Goal: Information Seeking & Learning: Learn about a topic

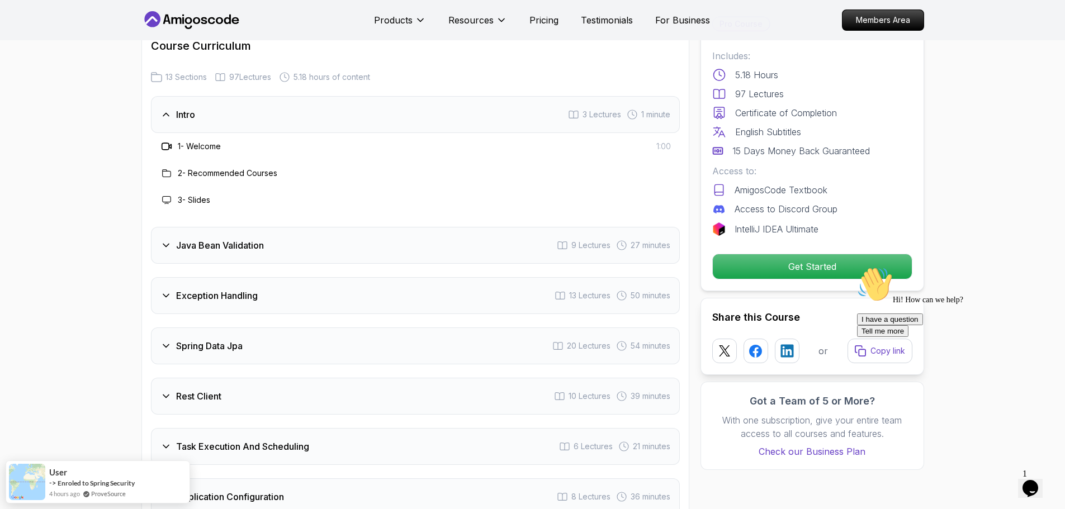
scroll to position [1464, 0]
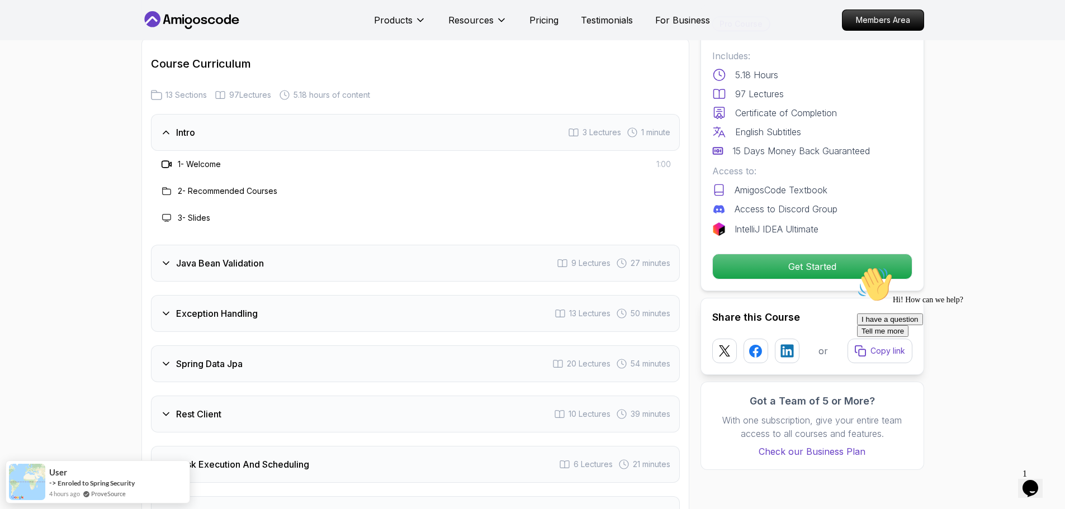
click at [198, 114] on div "Intro 3 Lectures 1 minute" at bounding box center [415, 132] width 529 height 37
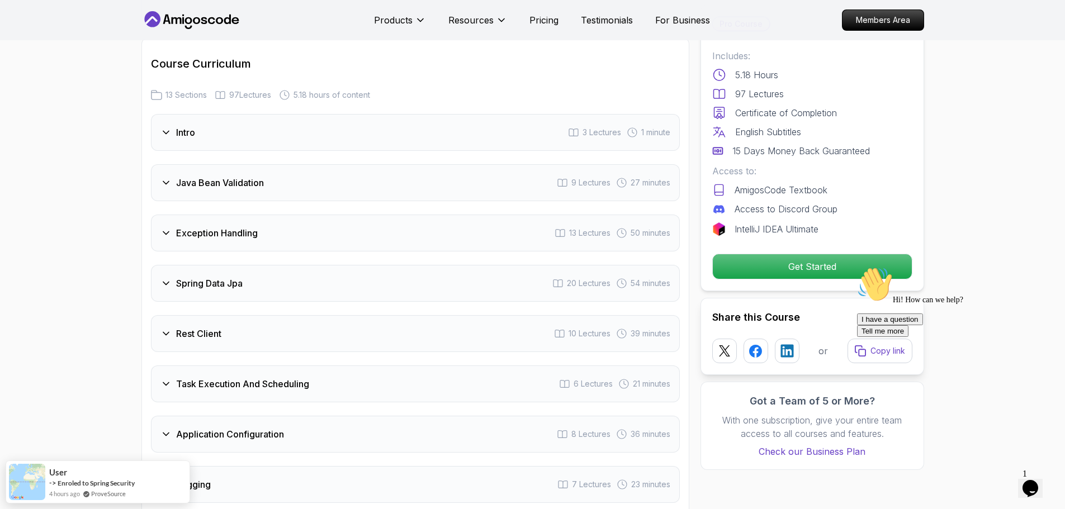
click at [204, 176] on h3 "Java Bean Validation" at bounding box center [220, 182] width 88 height 13
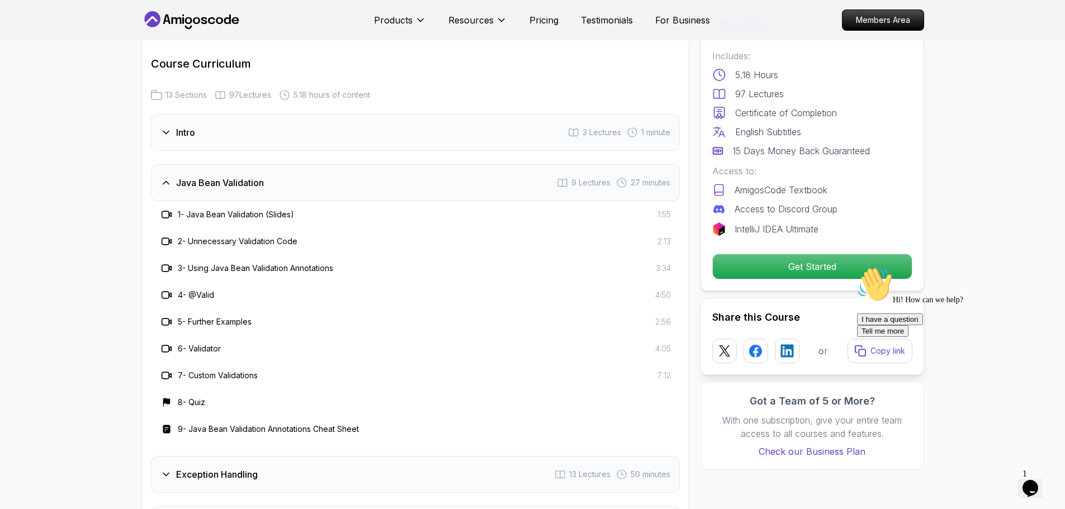
click at [252, 176] on h3 "Java Bean Validation" at bounding box center [220, 182] width 88 height 13
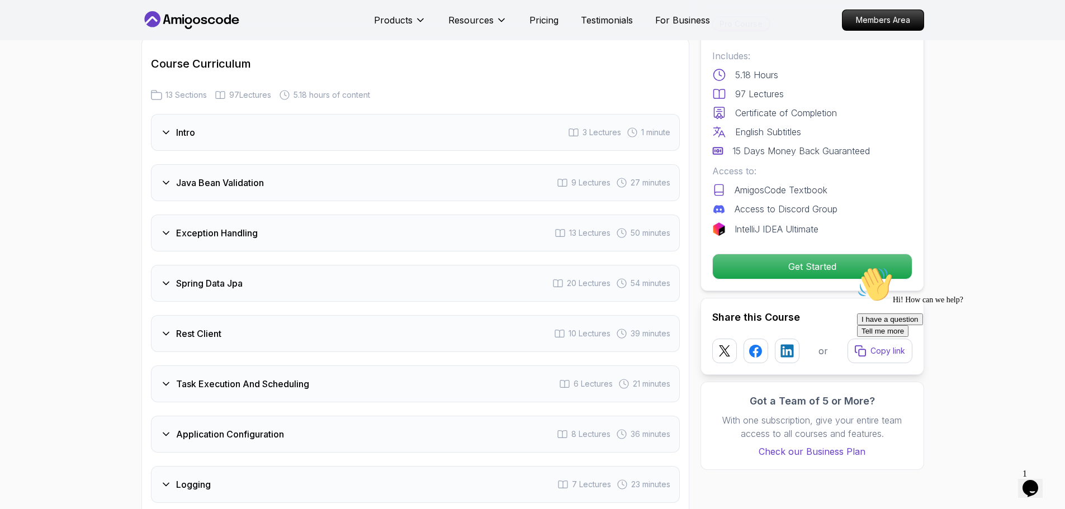
click at [249, 226] on h3 "Exception Handling" at bounding box center [217, 232] width 82 height 13
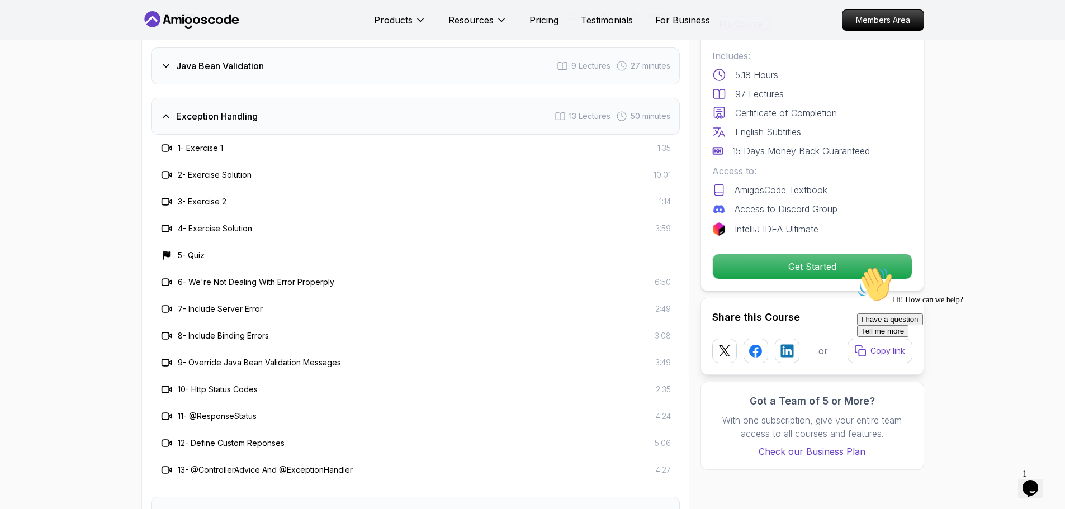
scroll to position [1598, 0]
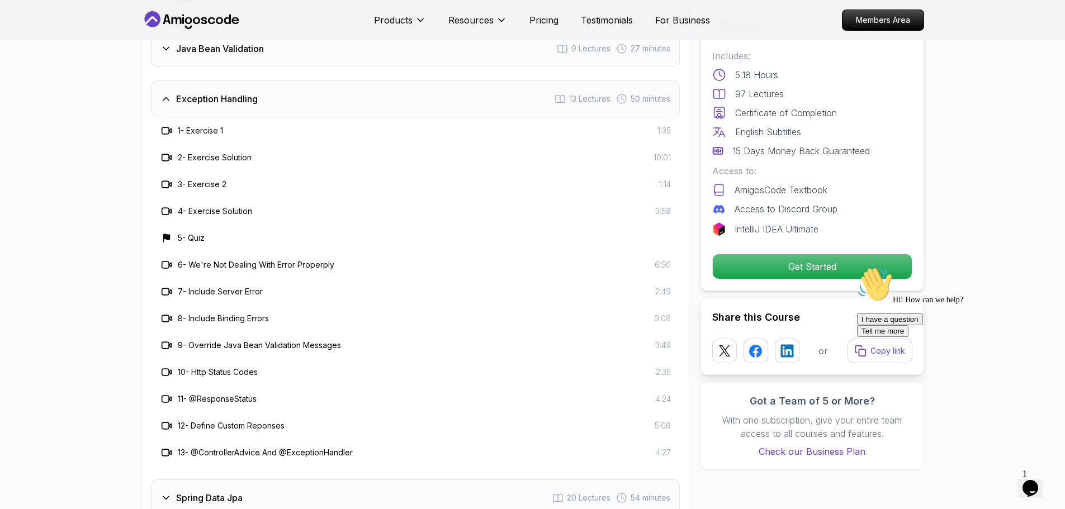
click at [159, 81] on div "Exception Handling 13 Lectures 50 minutes" at bounding box center [415, 99] width 529 height 37
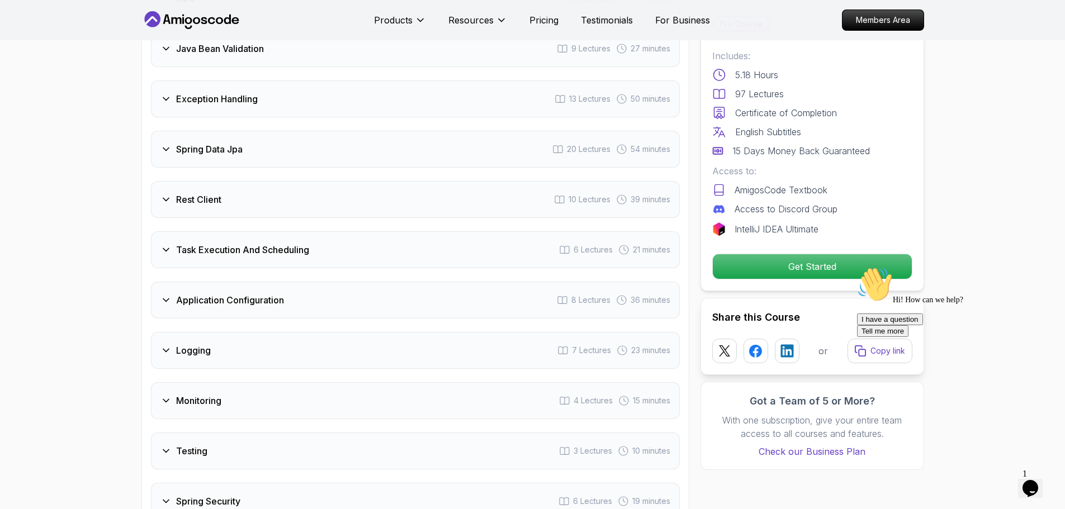
click at [212, 131] on div "Spring Data Jpa 20 Lectures 54 minutes" at bounding box center [415, 149] width 529 height 37
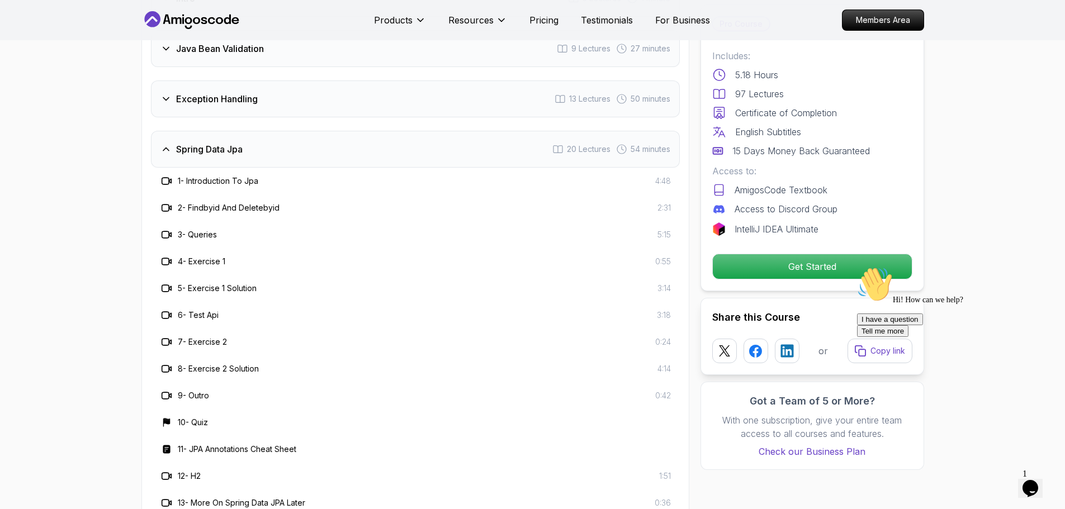
click at [207, 84] on div "Exception Handling 13 Lectures 50 minutes" at bounding box center [415, 99] width 529 height 37
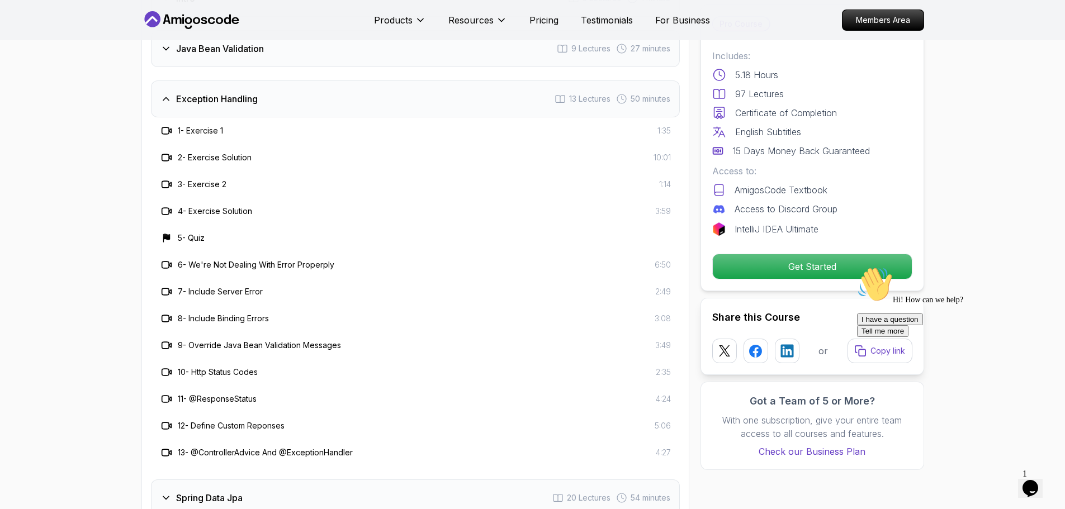
click at [201, 92] on h3 "Exception Handling" at bounding box center [217, 98] width 82 height 13
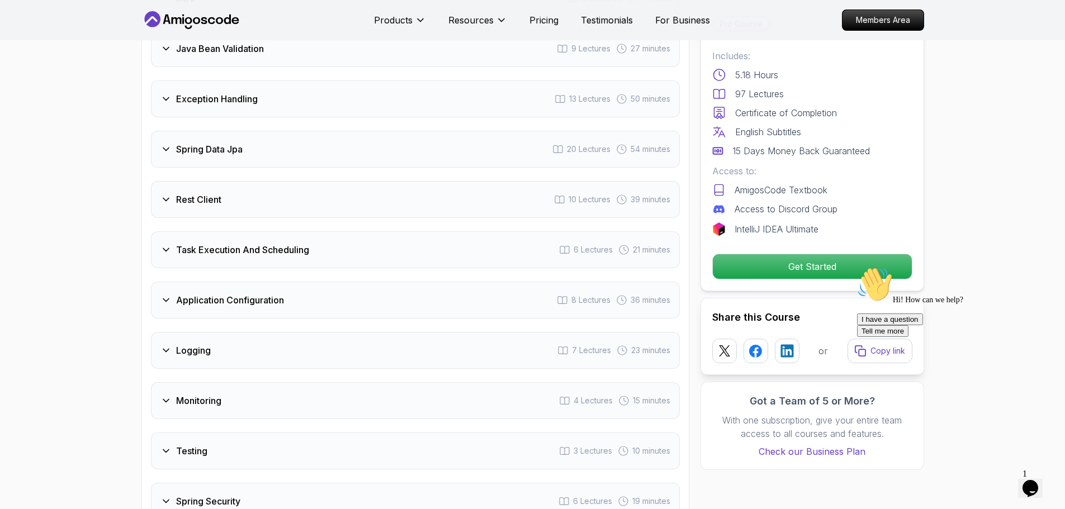
click at [212, 143] on h3 "Spring Data Jpa" at bounding box center [209, 149] width 67 height 13
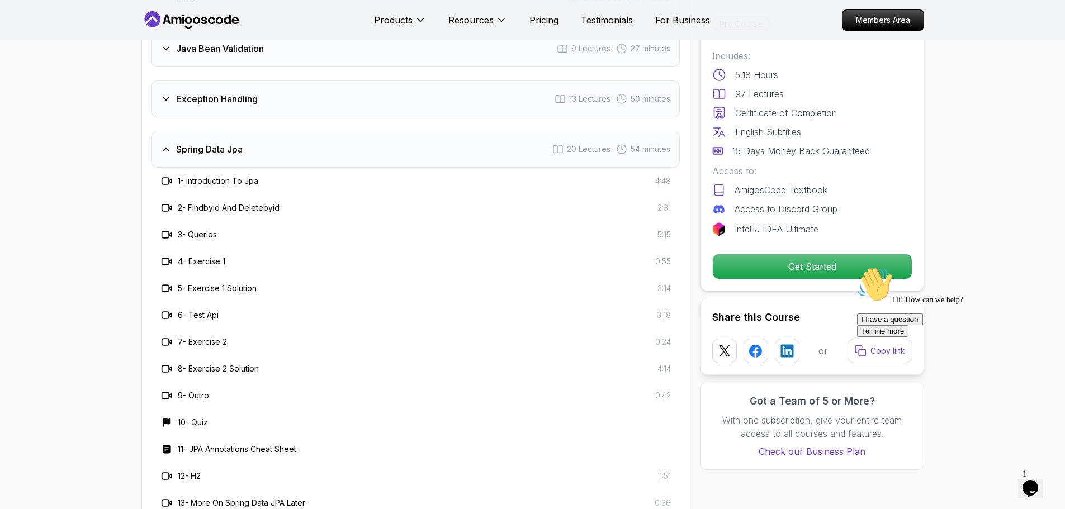
click at [217, 143] on h3 "Spring Data Jpa" at bounding box center [209, 149] width 67 height 13
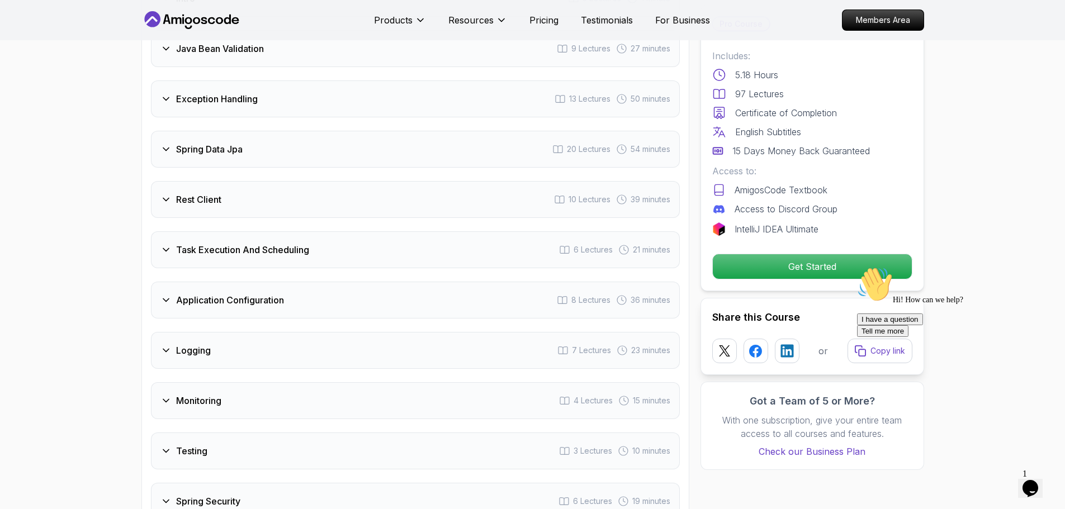
click at [231, 181] on div "Rest Client 10 Lectures 39 minutes" at bounding box center [415, 199] width 529 height 37
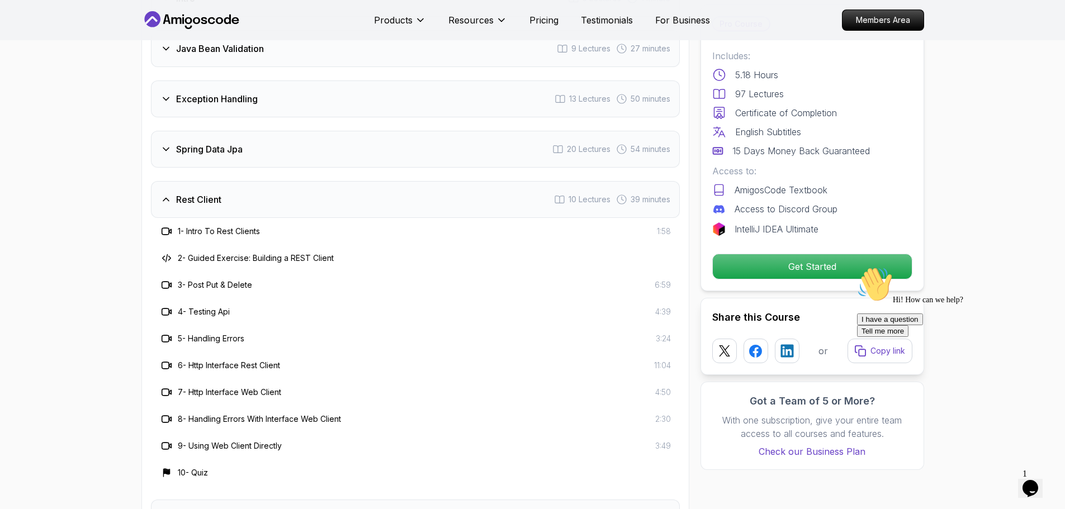
click at [216, 226] on h3 "1 - Intro To Rest Clients" at bounding box center [219, 231] width 82 height 11
click at [249, 218] on div "1 - Intro To Rest Clients 1:58" at bounding box center [415, 231] width 529 height 27
drag, startPoint x: 189, startPoint y: 198, endPoint x: 277, endPoint y: 207, distance: 88.2
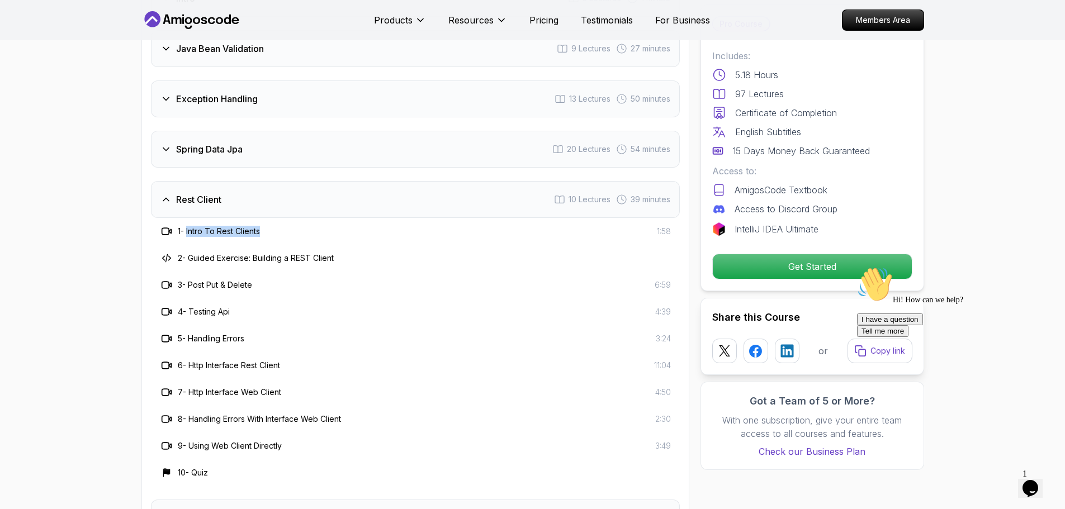
click at [277, 225] on div "1 - Intro To Rest Clients 1:58" at bounding box center [415, 231] width 511 height 13
